Goal: Navigation & Orientation: Find specific page/section

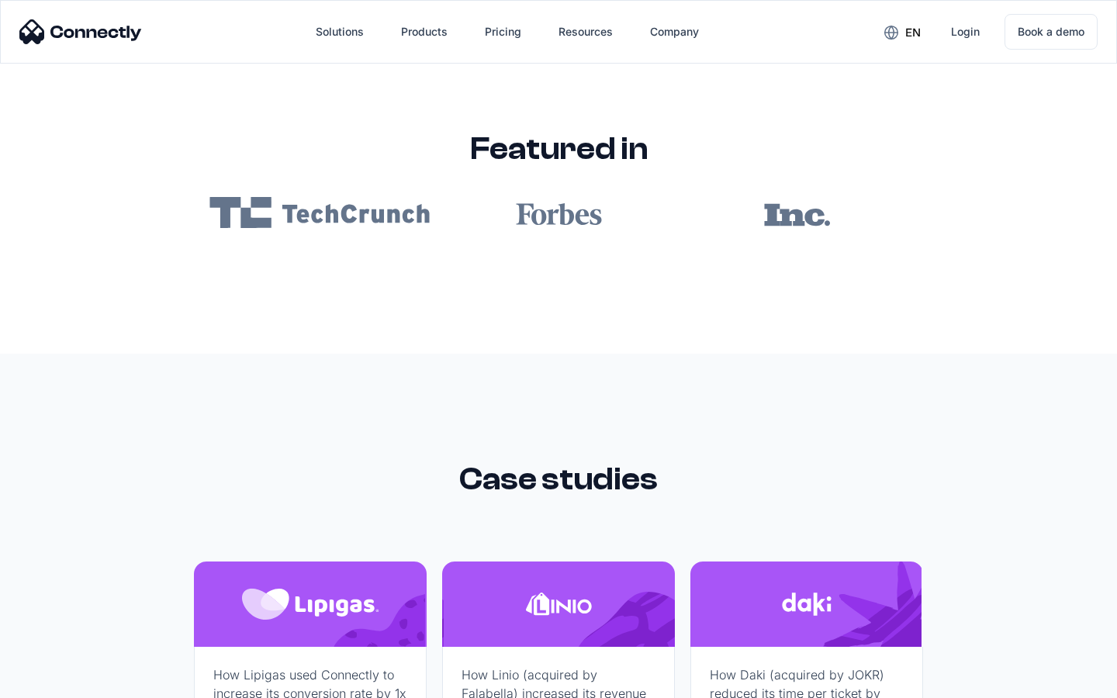
scroll to position [9290, 0]
